Goal: Task Accomplishment & Management: Use online tool/utility

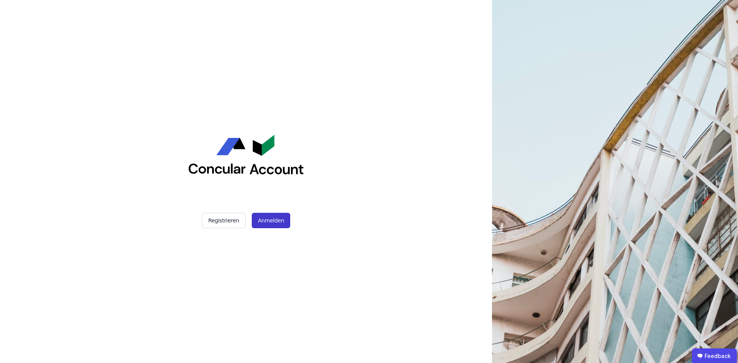
click at [258, 224] on button "Anmelden" at bounding box center [271, 220] width 38 height 15
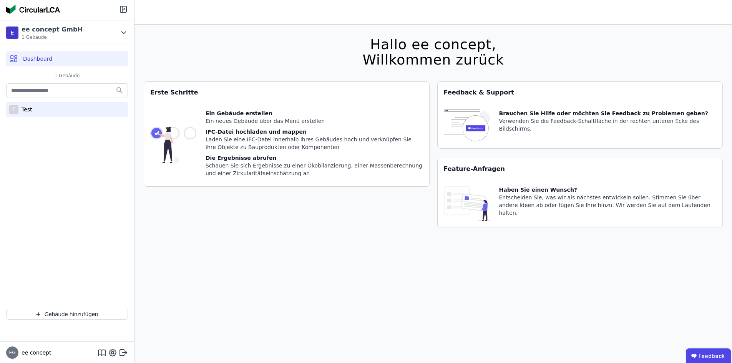
click at [16, 112] on div "T" at bounding box center [13, 109] width 9 height 9
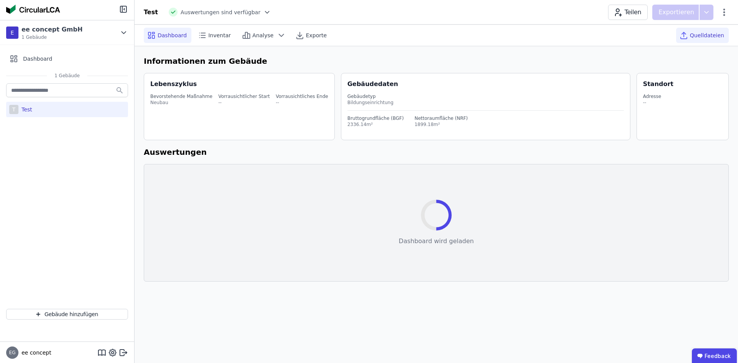
click at [720, 38] on span "Quelldateien" at bounding box center [707, 36] width 34 height 8
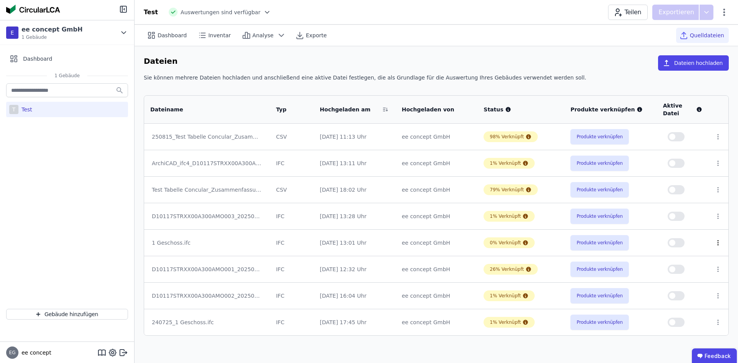
click at [715, 244] on icon at bounding box center [717, 242] width 7 height 7
click at [679, 238] on div "Löschen" at bounding box center [677, 241] width 77 height 12
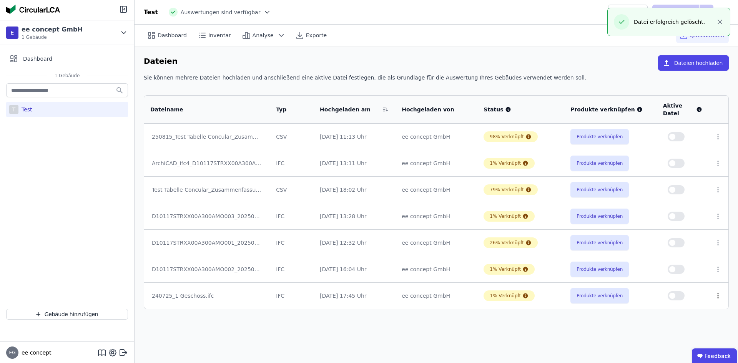
click at [718, 294] on icon at bounding box center [717, 295] width 7 height 7
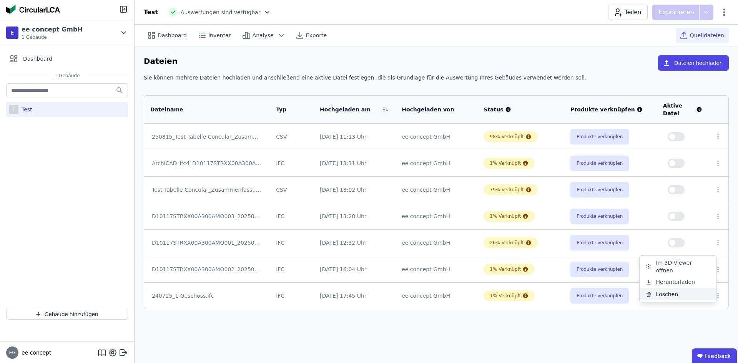
click at [674, 291] on div "Löschen" at bounding box center [677, 294] width 77 height 12
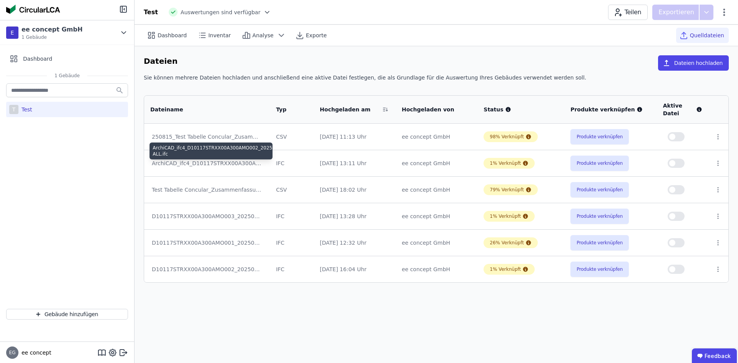
click at [258, 164] on div "ArchiCAD_ifc4_D10117STRXX00A300AMO002_20250801_CFM-ALL.ifc" at bounding box center [207, 163] width 110 height 8
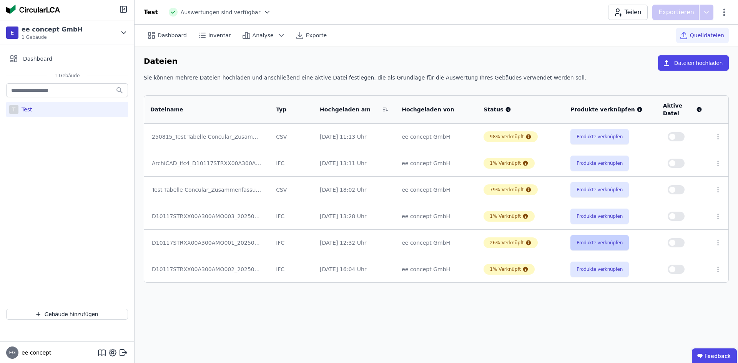
click at [610, 246] on button "Produkte verknüpfen" at bounding box center [599, 242] width 58 height 15
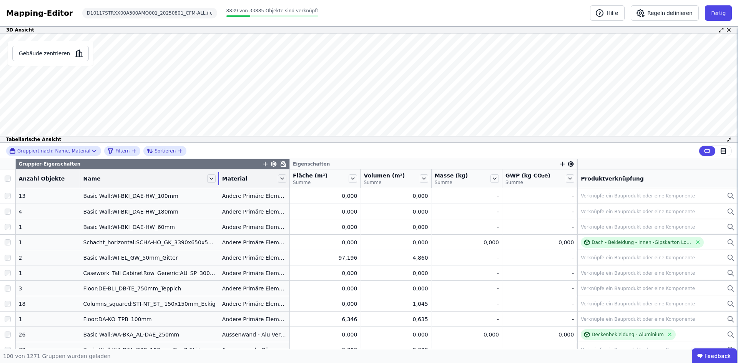
drag, startPoint x: 156, startPoint y: 181, endPoint x: 212, endPoint y: 178, distance: 55.8
click at [212, 178] on tr "Anzahl Objekte Name Material Fläche (m²) Summe Volumen (m³) Summe Masse (kg) Su…" at bounding box center [369, 178] width 738 height 19
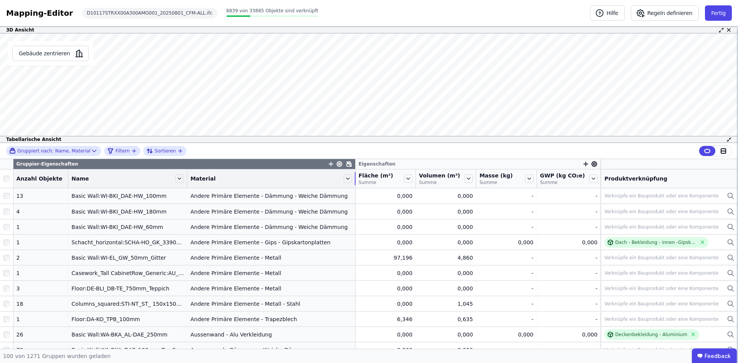
drag, startPoint x: 282, startPoint y: 183, endPoint x: 381, endPoint y: 181, distance: 98.8
click at [381, 181] on tr "Anzahl Objekte Name Material Fläche (m²) Summe Volumen (m³) Summe Masse (kg) Su…" at bounding box center [369, 178] width 738 height 19
drag, startPoint x: 180, startPoint y: 181, endPoint x: 189, endPoint y: 180, distance: 8.8
click at [189, 180] on tr "Anzahl Objekte Name Material Fläche (m²) Summe Volumen (m³) Summe Masse (kg) Su…" at bounding box center [369, 178] width 738 height 19
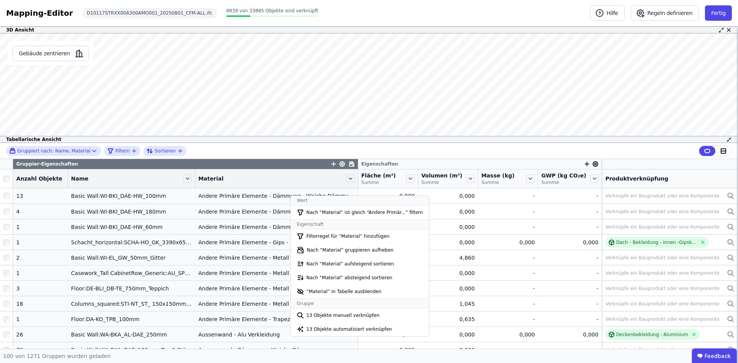
click at [267, 177] on div "Material" at bounding box center [271, 179] width 146 height 8
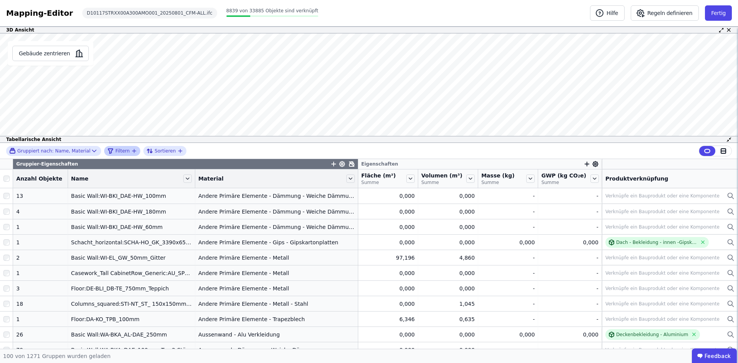
click at [131, 149] on icon "filter_by" at bounding box center [134, 151] width 6 height 6
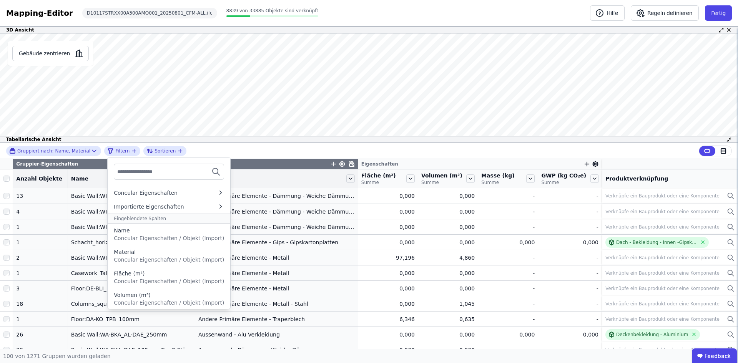
click at [140, 252] on div "Material" at bounding box center [169, 252] width 110 height 8
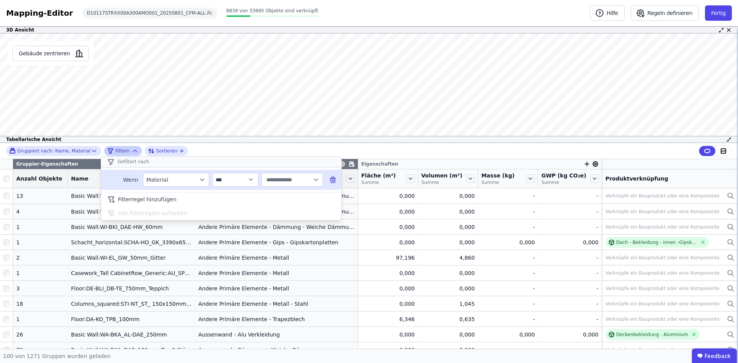
click at [291, 178] on input "text" at bounding box center [289, 180] width 48 height 14
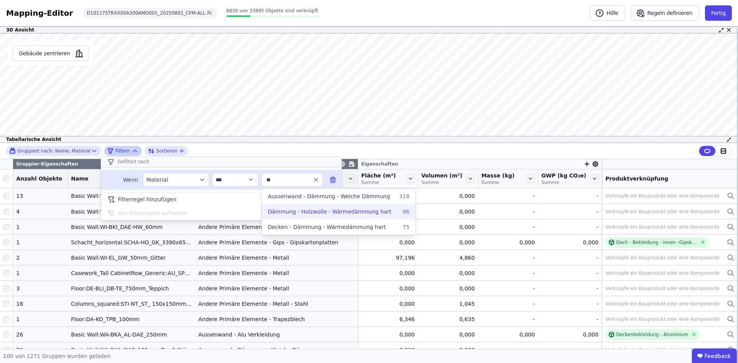
click at [288, 209] on span "Dämmung - Holzwolle - Wärmedämmung hart" at bounding box center [330, 212] width 124 height 8
type input "**********"
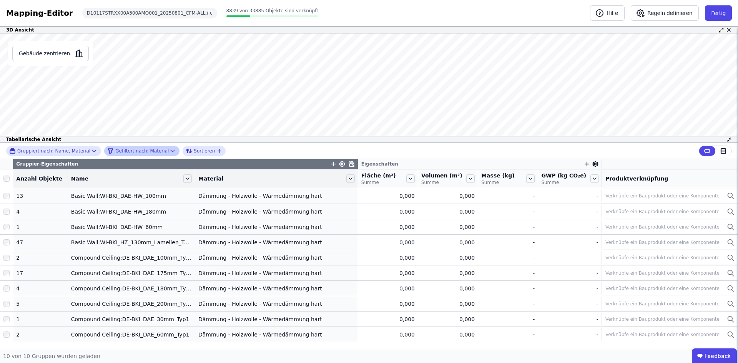
click at [394, 145] on div "Gruppiert nach: Name, Material Gefiltert nach: Material Sortieren" at bounding box center [369, 151] width 738 height 16
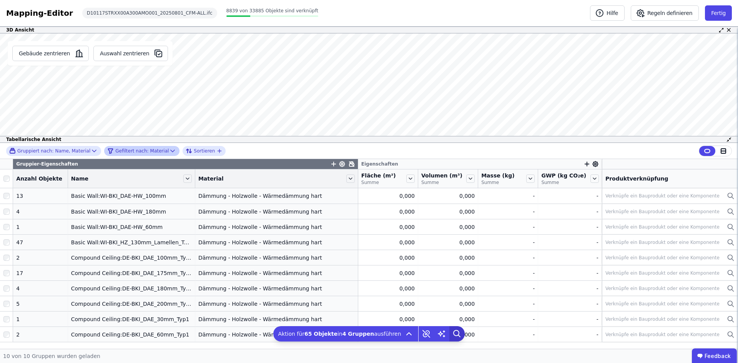
click at [453, 335] on icon at bounding box center [455, 332] width 5 height 5
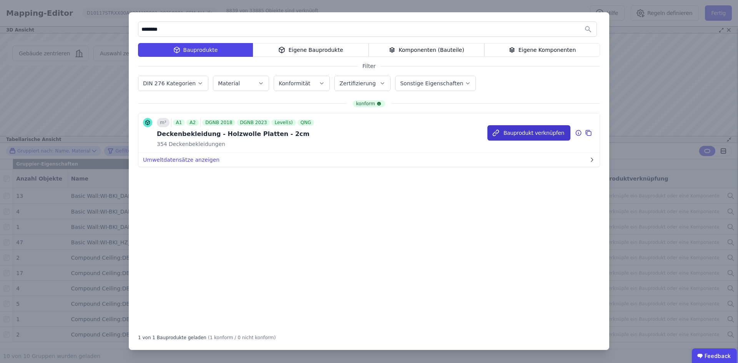
type input "********"
click at [542, 134] on button "Bauprodukt verknüpfen" at bounding box center [528, 132] width 83 height 15
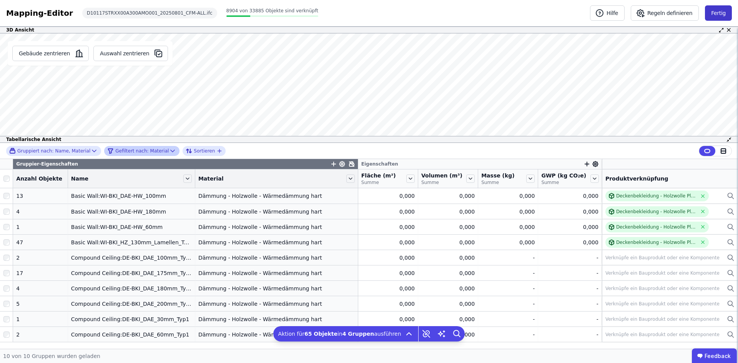
click at [718, 9] on button "Fertig" at bounding box center [718, 12] width 27 height 15
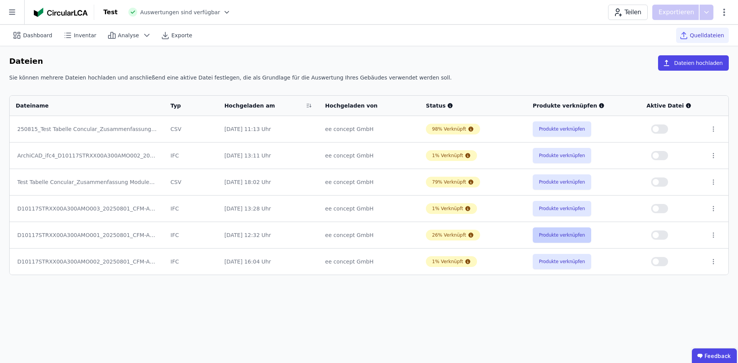
click at [564, 237] on button "Produkte verknüpfen" at bounding box center [562, 234] width 58 height 15
